Goal: Task Accomplishment & Management: Use online tool/utility

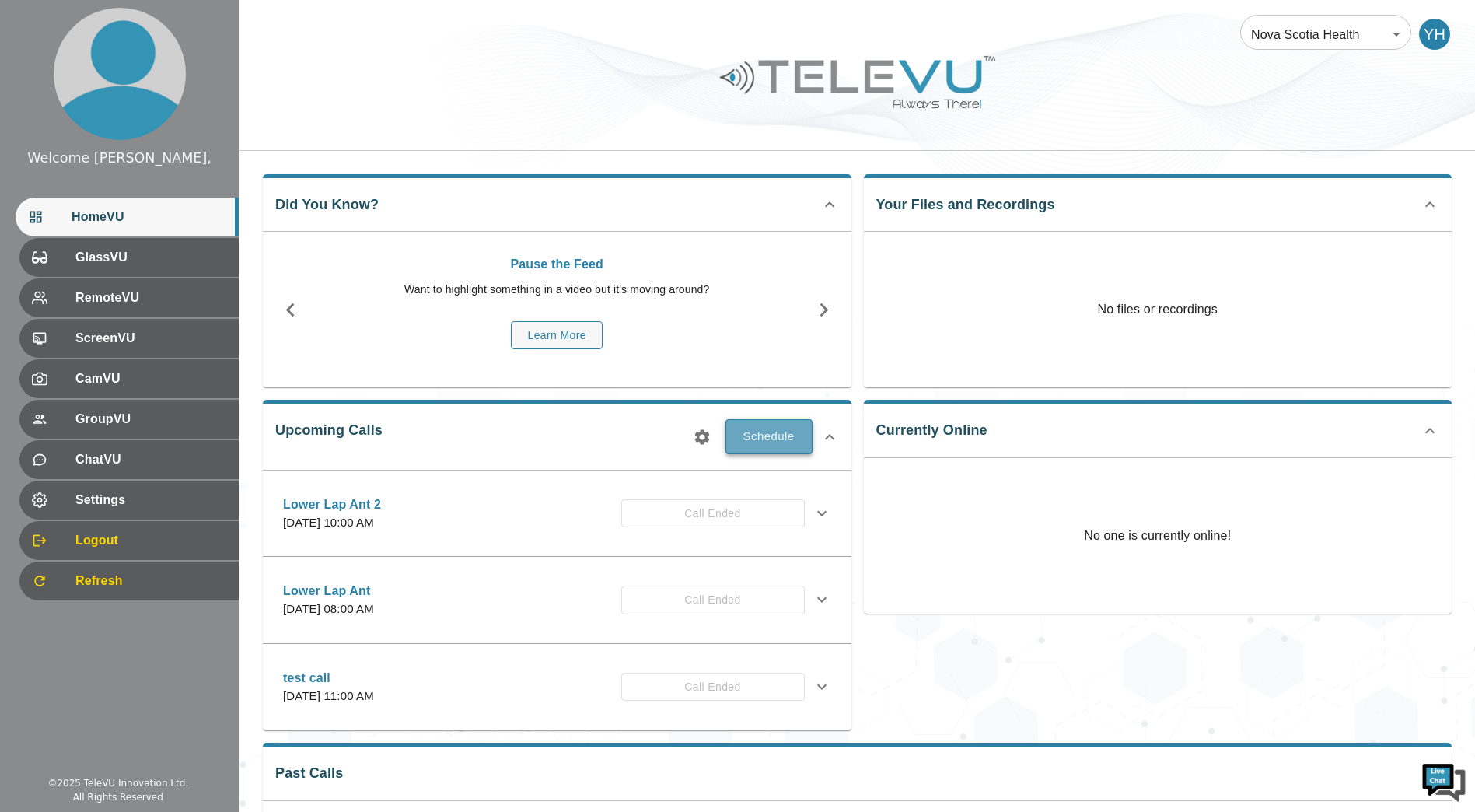
click at [790, 427] on button "Schedule" at bounding box center [769, 436] width 87 height 34
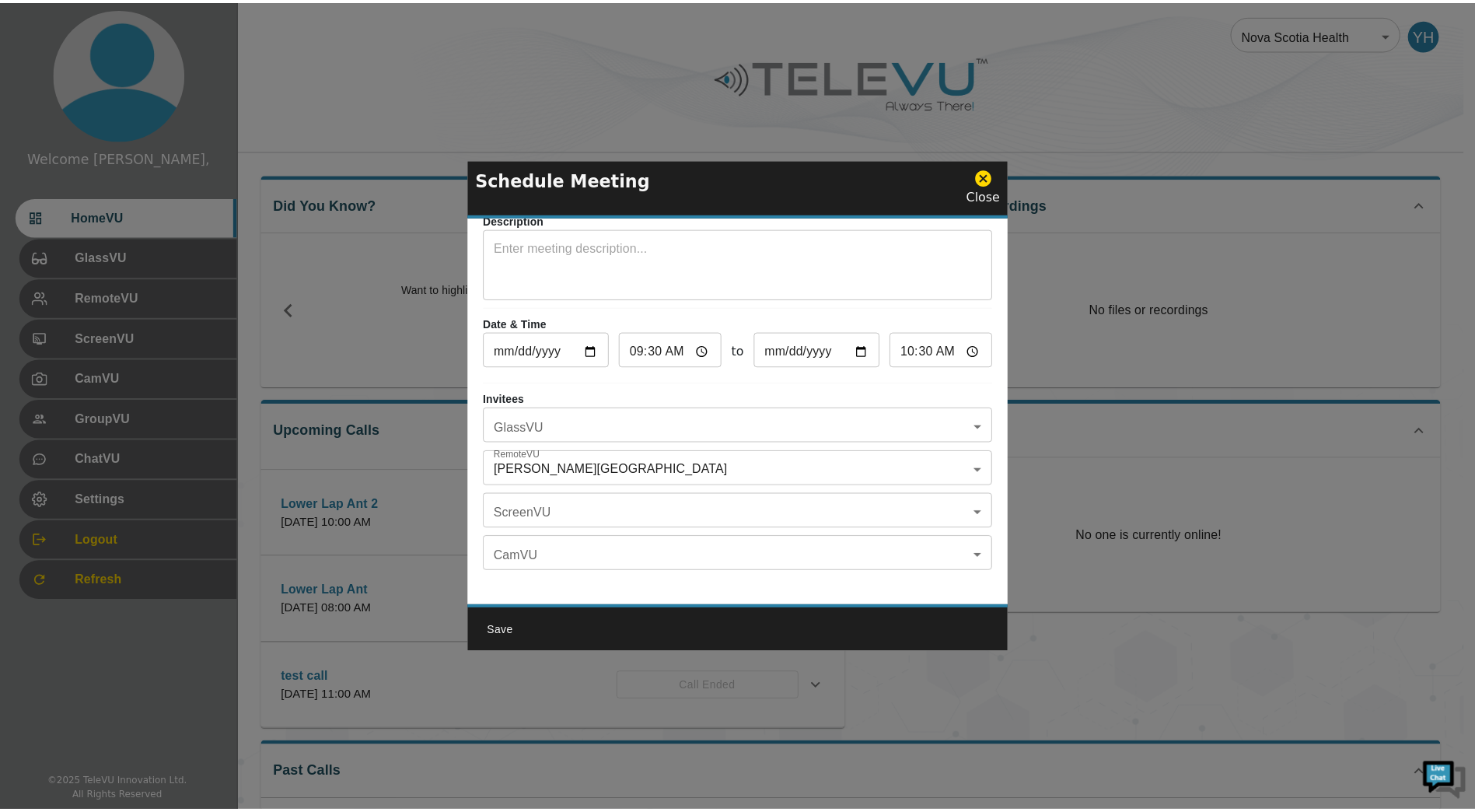
scroll to position [91, 0]
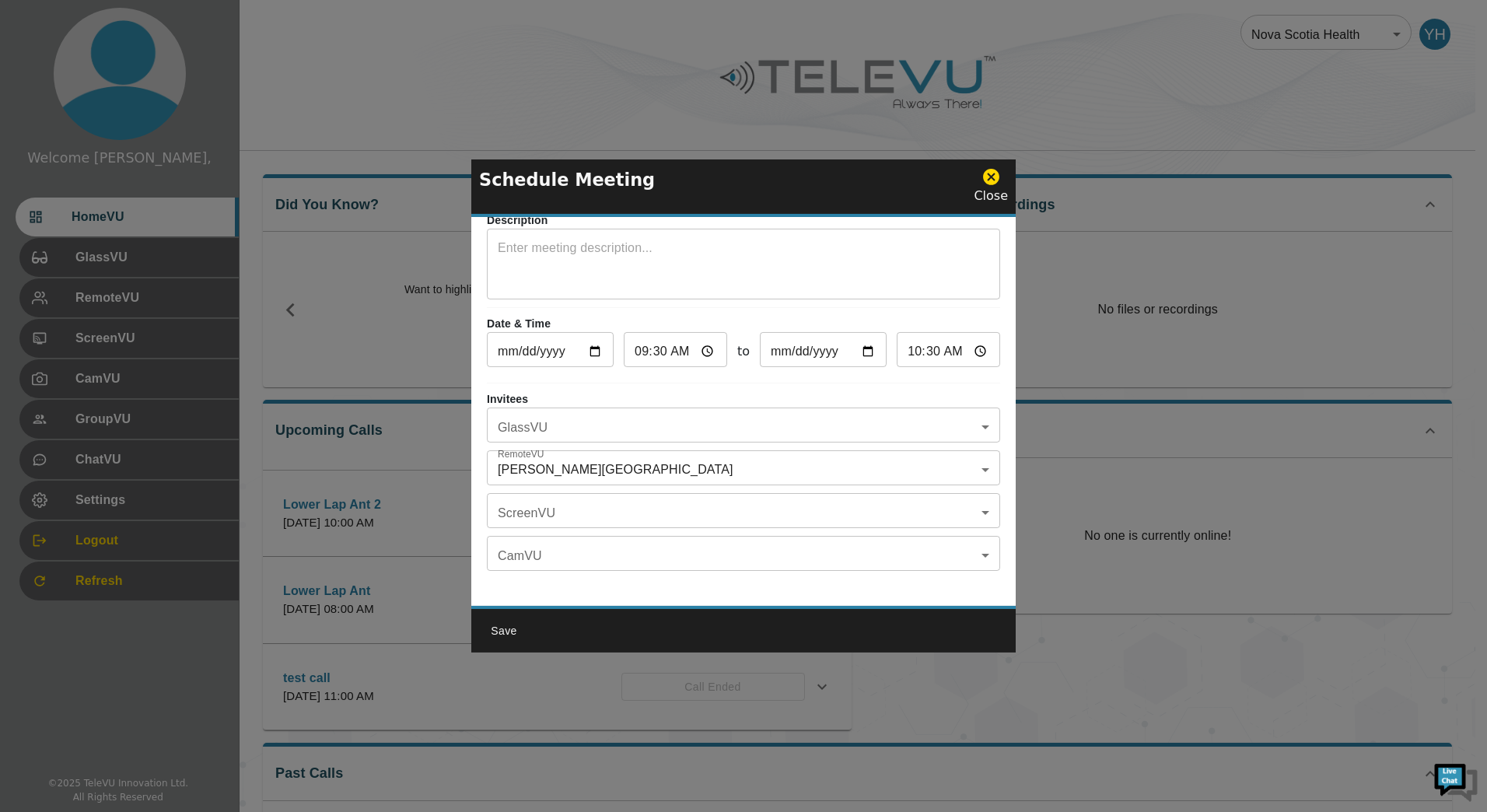
click at [756, 445] on body "Welcome Yassin, HomeVU GlassVU RemoteVU ScreenVU CamVU GroupVU ChatVU Settings …" at bounding box center [743, 575] width 1487 height 1151
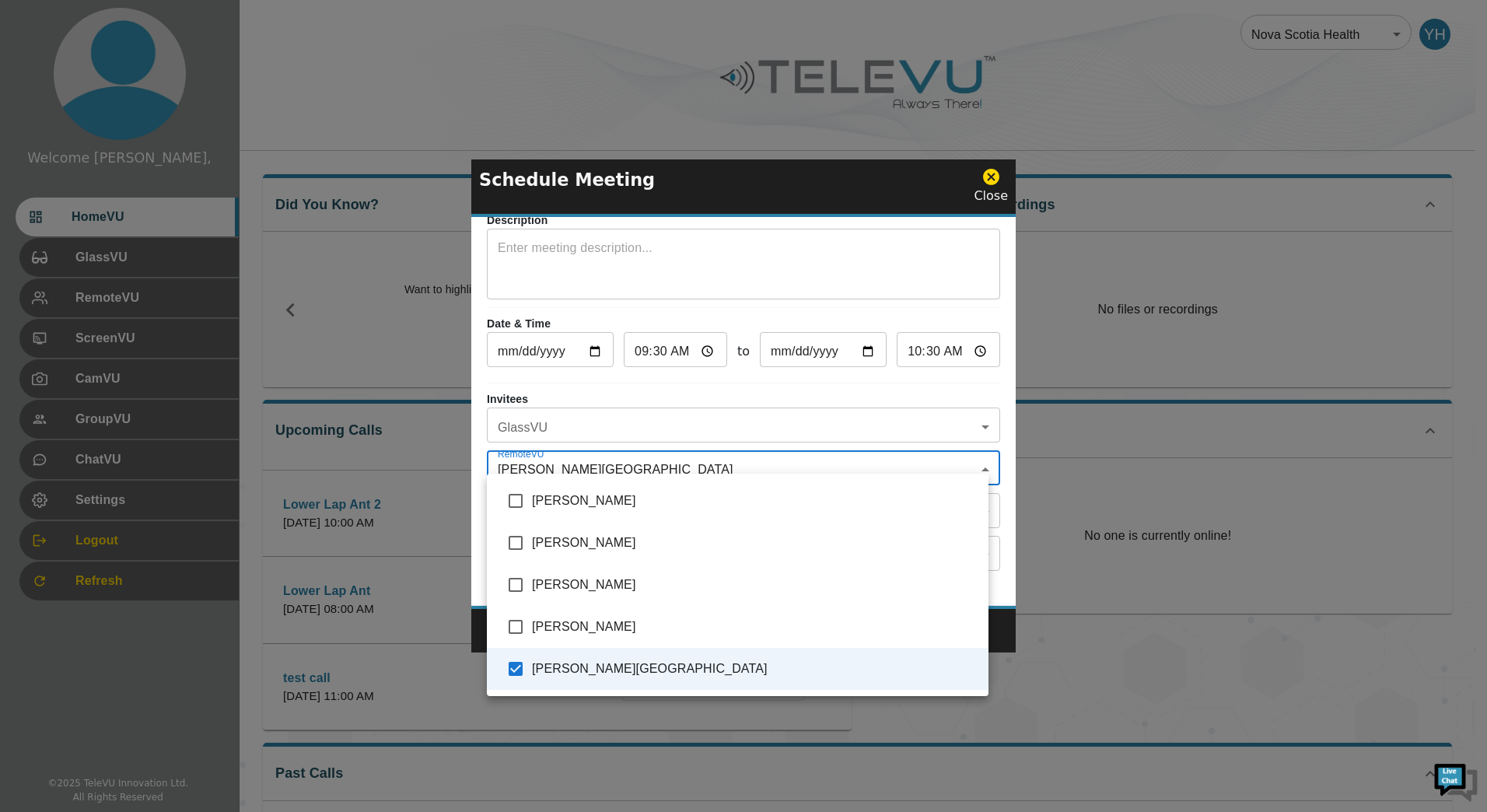
click at [1154, 357] on div at bounding box center [743, 406] width 1487 height 812
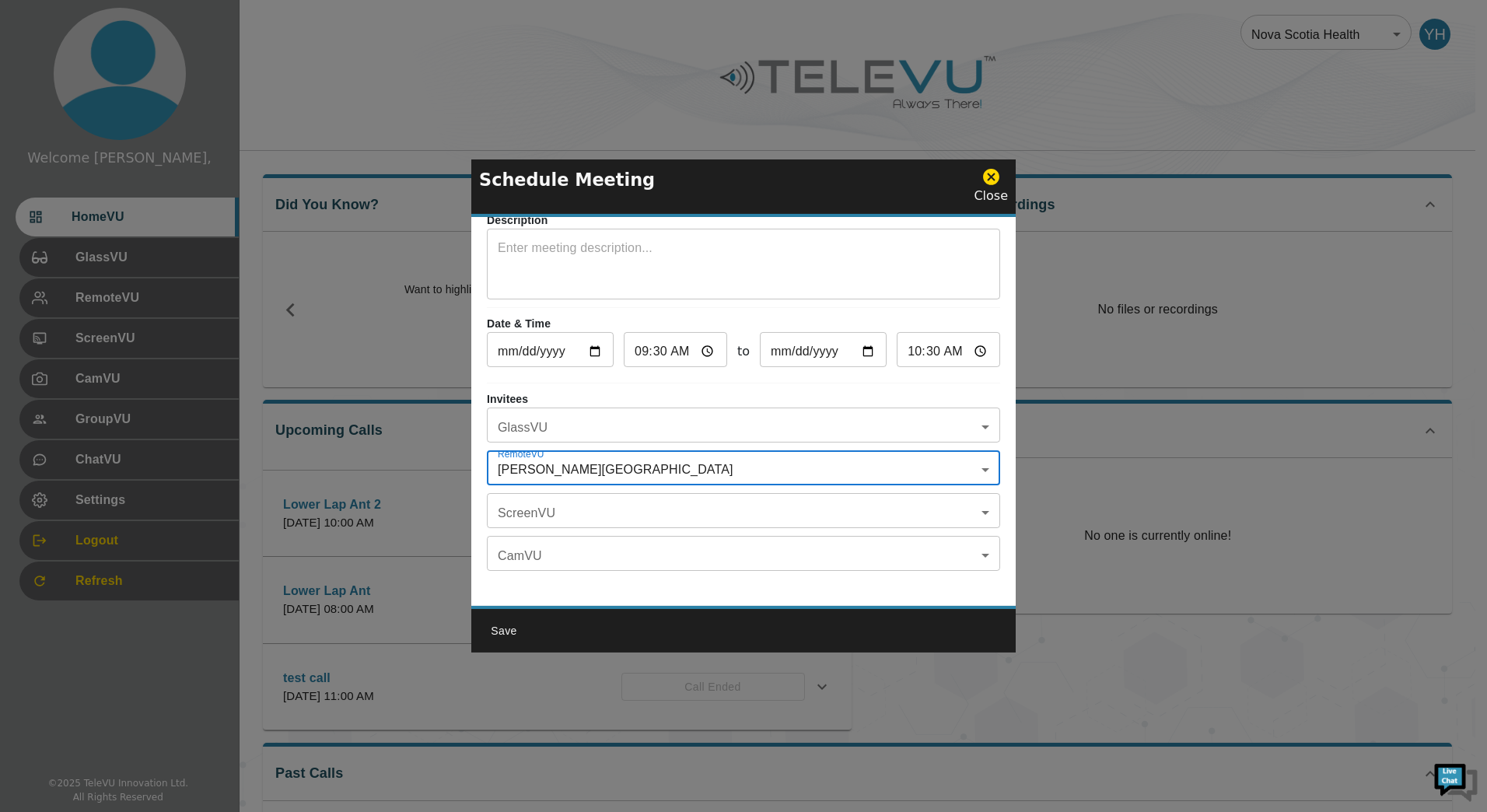
click at [1012, 200] on div "Schedule Meeting Close" at bounding box center [743, 188] width 544 height 58
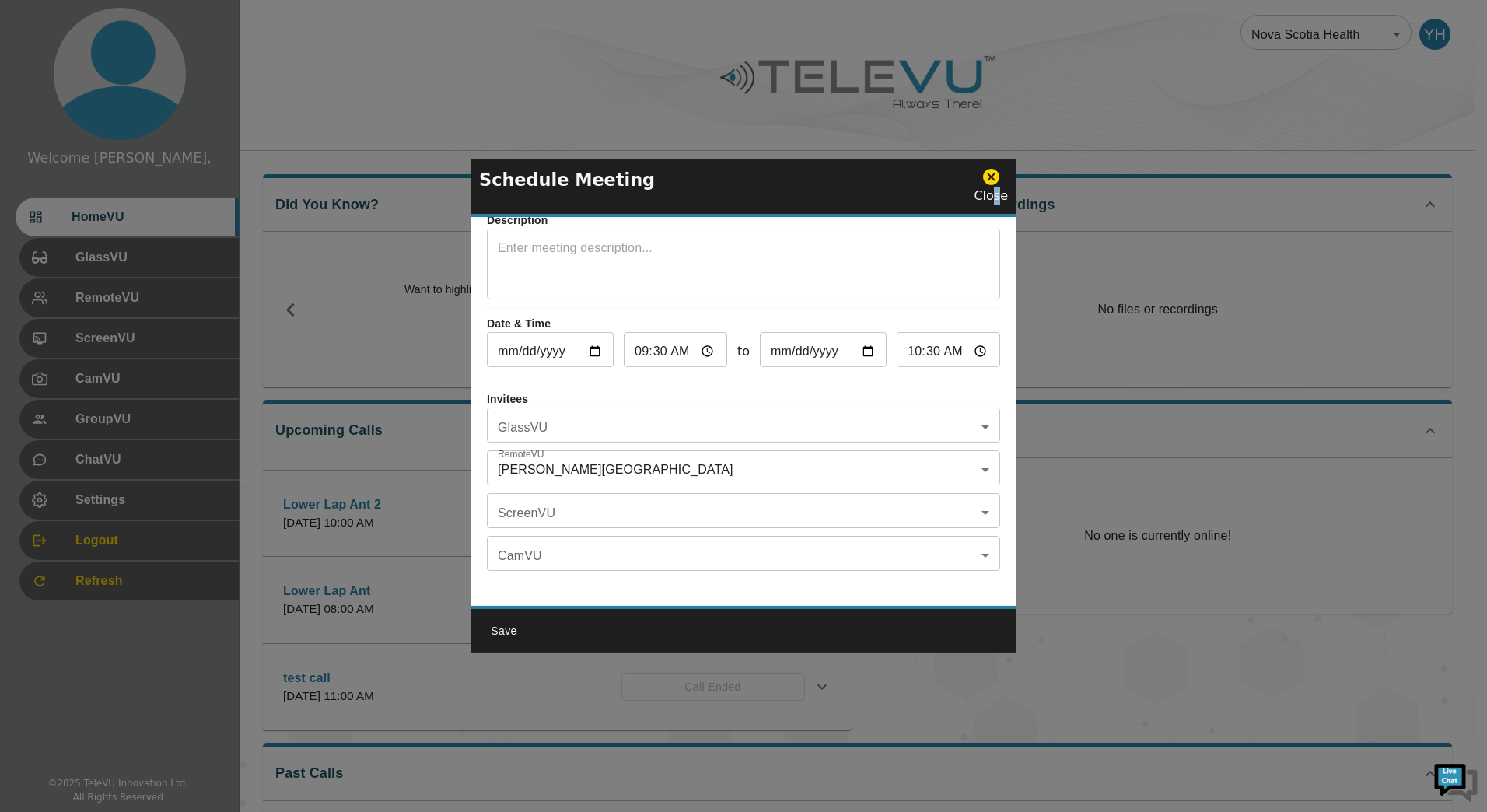
click at [999, 187] on div "Close" at bounding box center [991, 186] width 34 height 38
drag, startPoint x: 999, startPoint y: 187, endPoint x: 990, endPoint y: 179, distance: 12.0
click at [990, 179] on icon at bounding box center [991, 177] width 16 height 16
